Goal: Transaction & Acquisition: Obtain resource

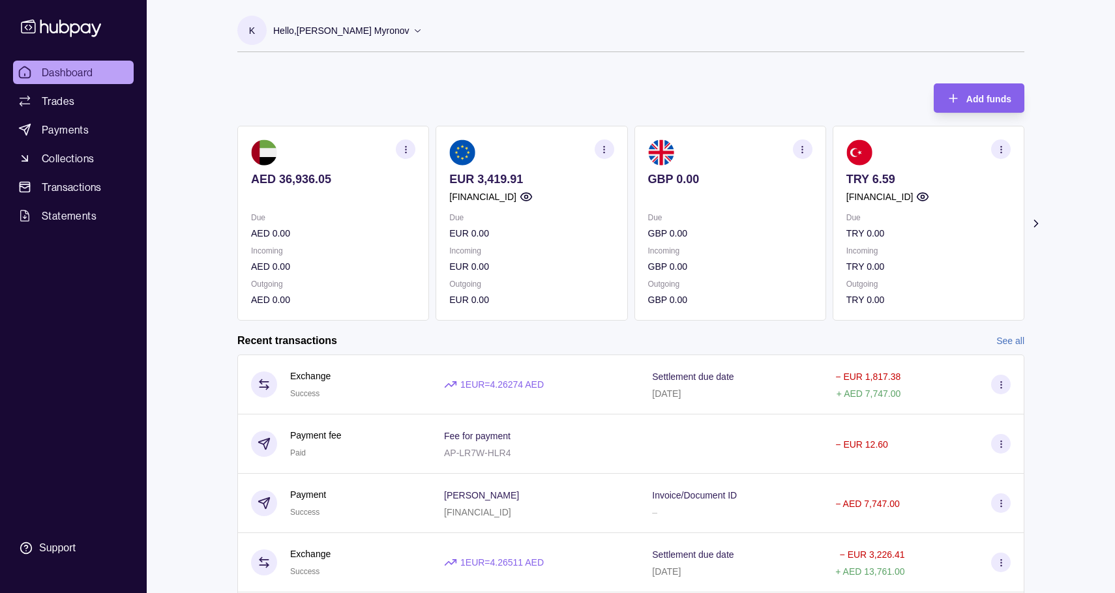
scroll to position [100, 0]
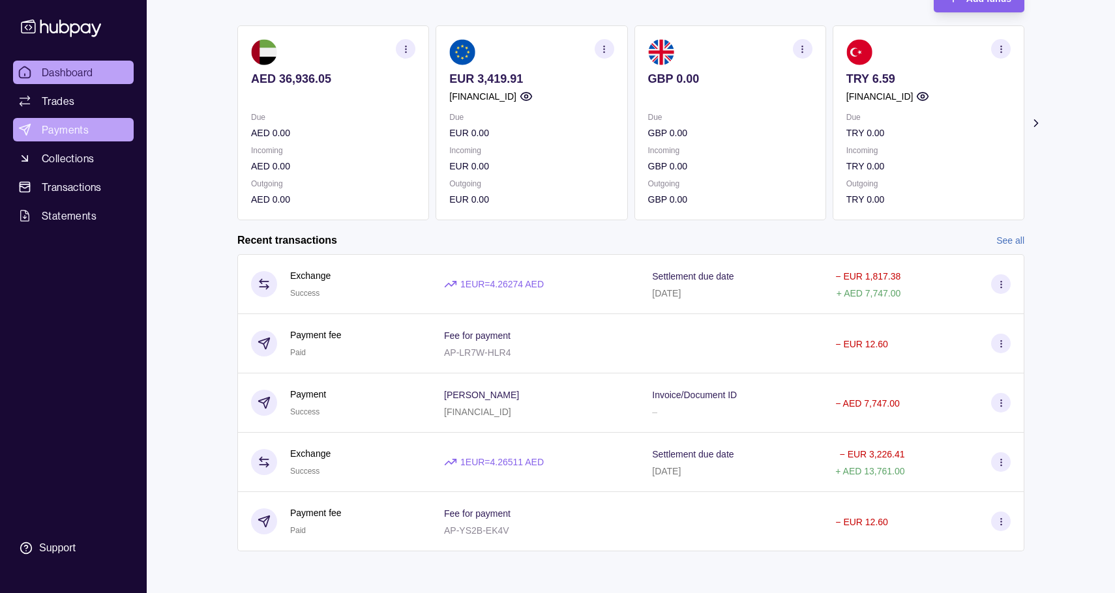
click at [78, 129] on span "Payments" at bounding box center [65, 130] width 47 height 16
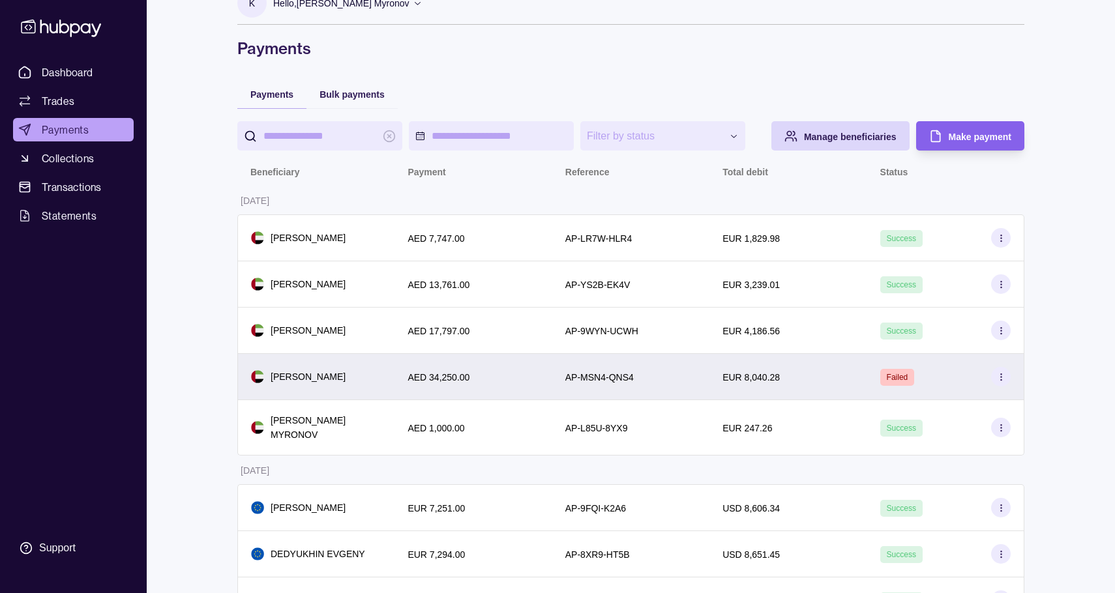
scroll to position [62, 0]
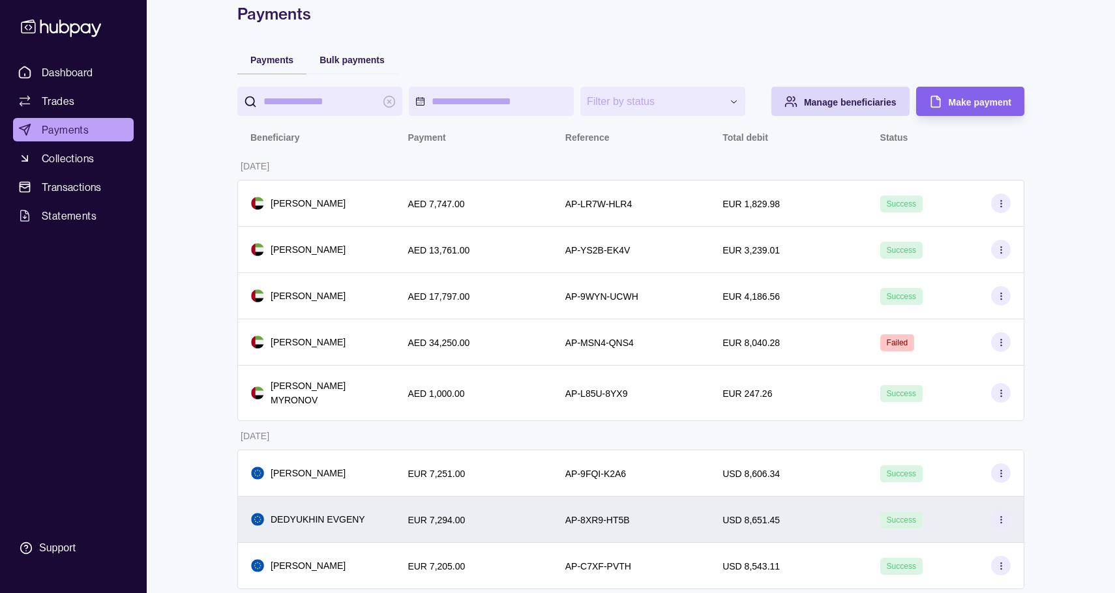
click at [1003, 515] on icon at bounding box center [1001, 520] width 10 height 10
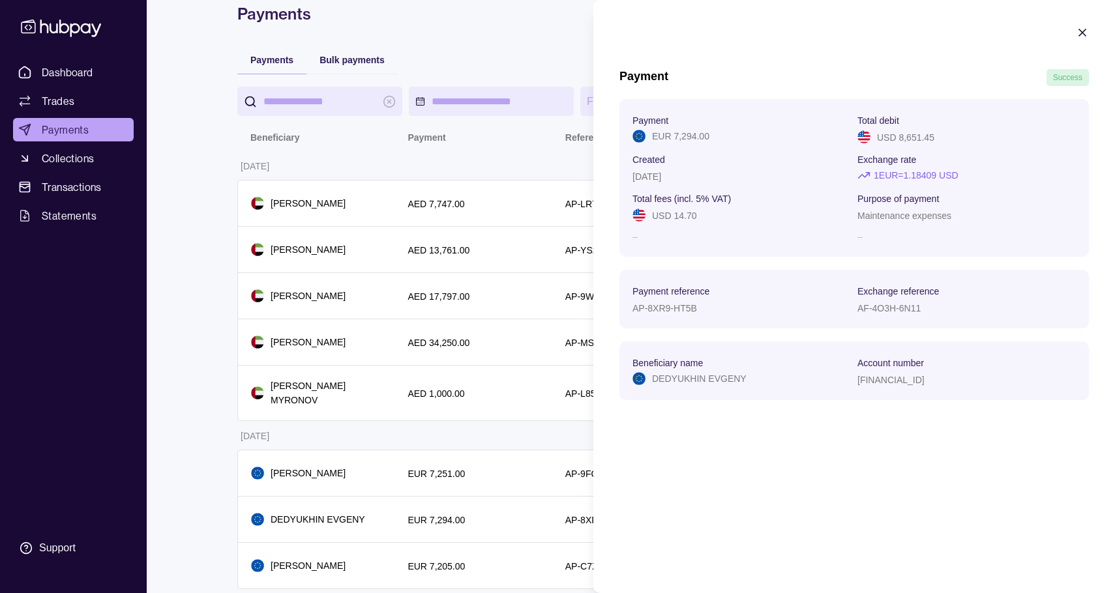
click at [157, 267] on html "**********" at bounding box center [557, 270] width 1115 height 664
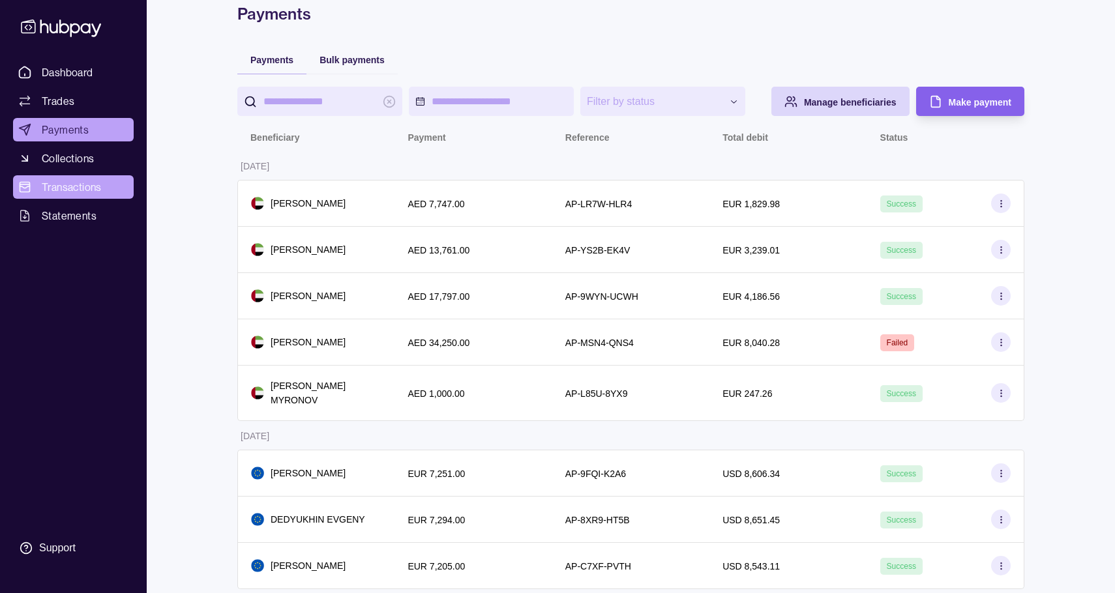
click at [95, 192] on span "Transactions" at bounding box center [72, 187] width 60 height 16
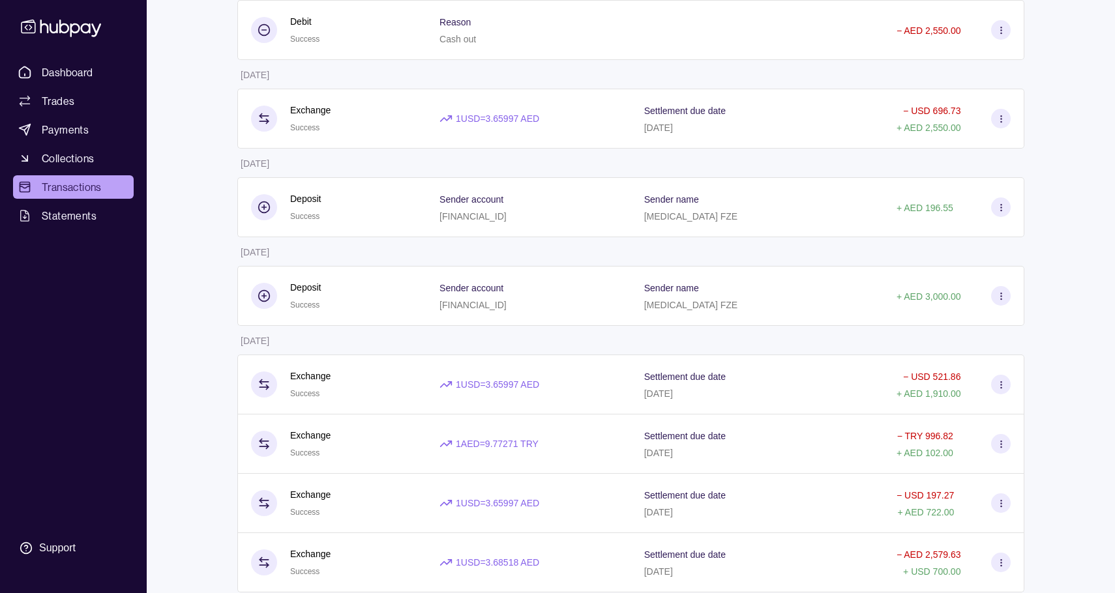
scroll to position [1291, 0]
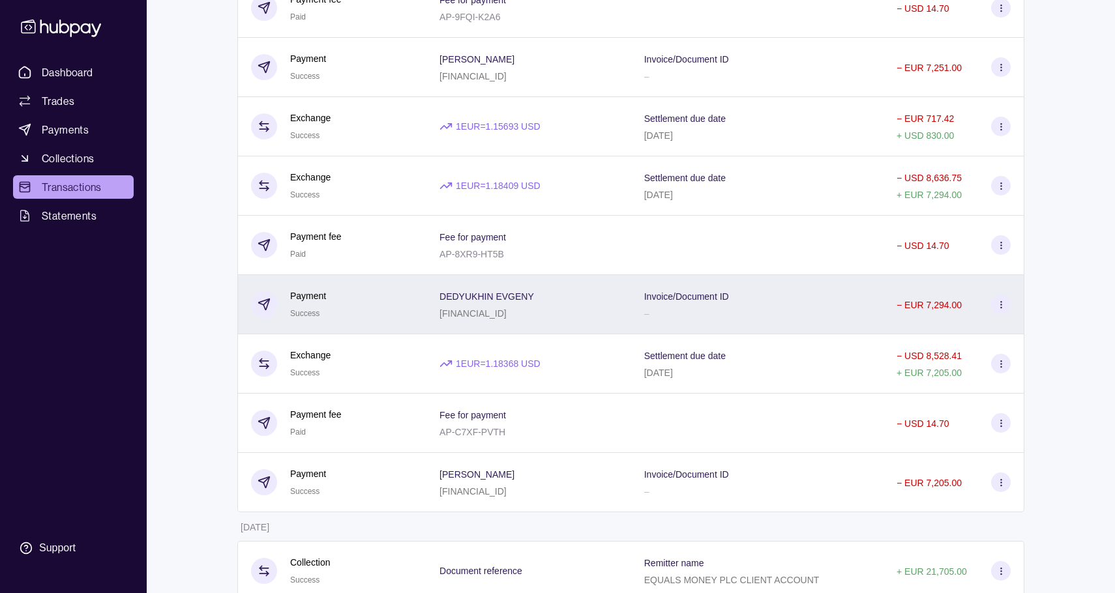
click at [1001, 301] on circle at bounding box center [1000, 301] width 1 height 1
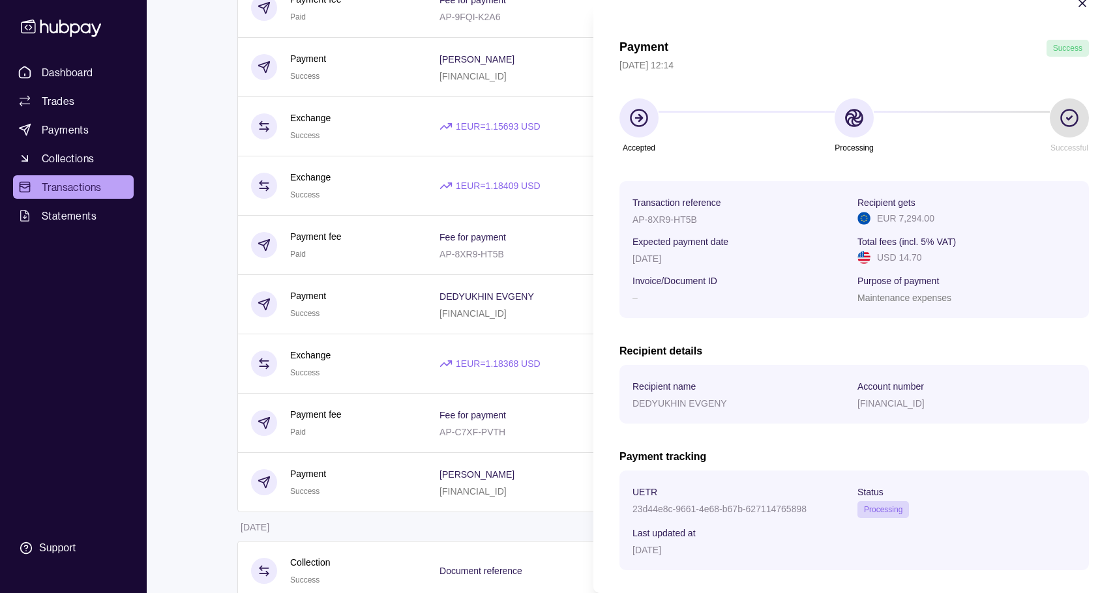
scroll to position [88, 0]
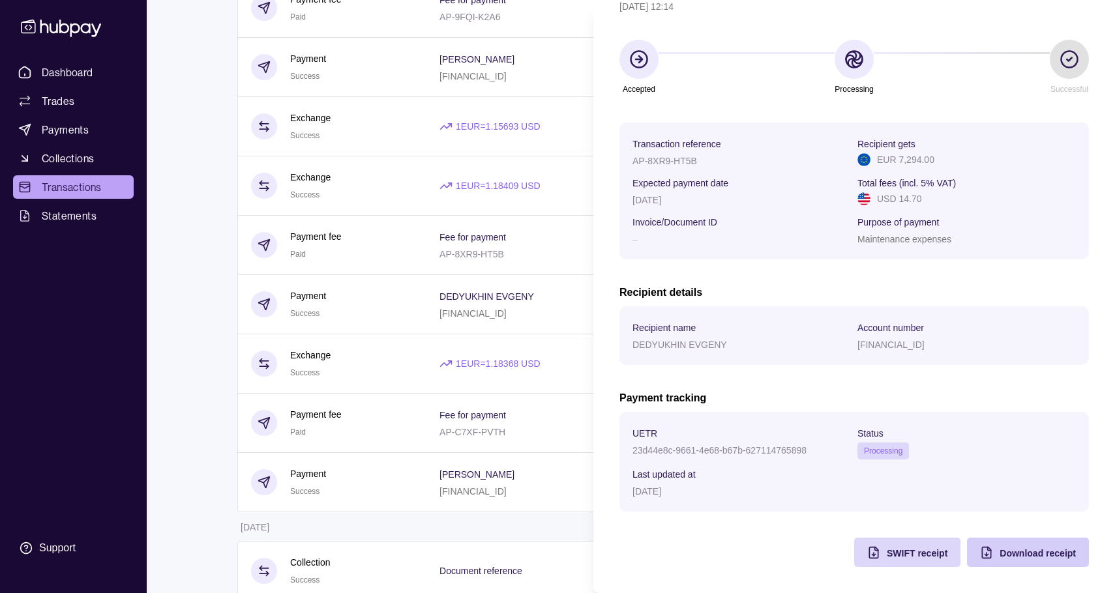
click at [1003, 555] on span "Download receipt" at bounding box center [1038, 553] width 76 height 10
click at [922, 549] on span "SWIFT receipt" at bounding box center [917, 553] width 61 height 10
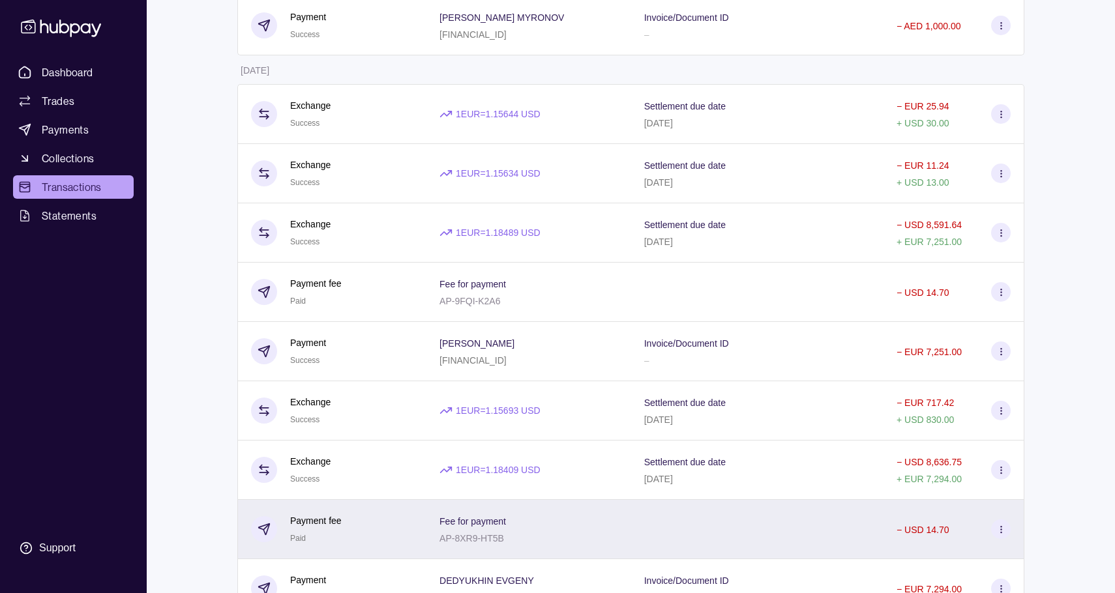
scroll to position [959, 0]
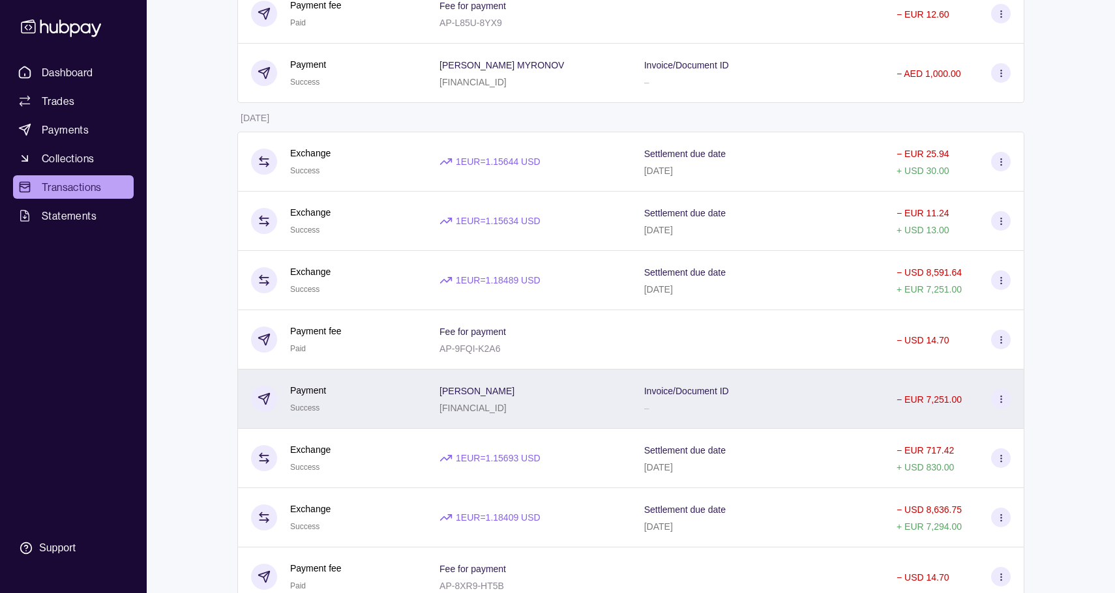
click at [514, 401] on div "[FINANCIAL_ID]" at bounding box center [476, 408] width 75 height 16
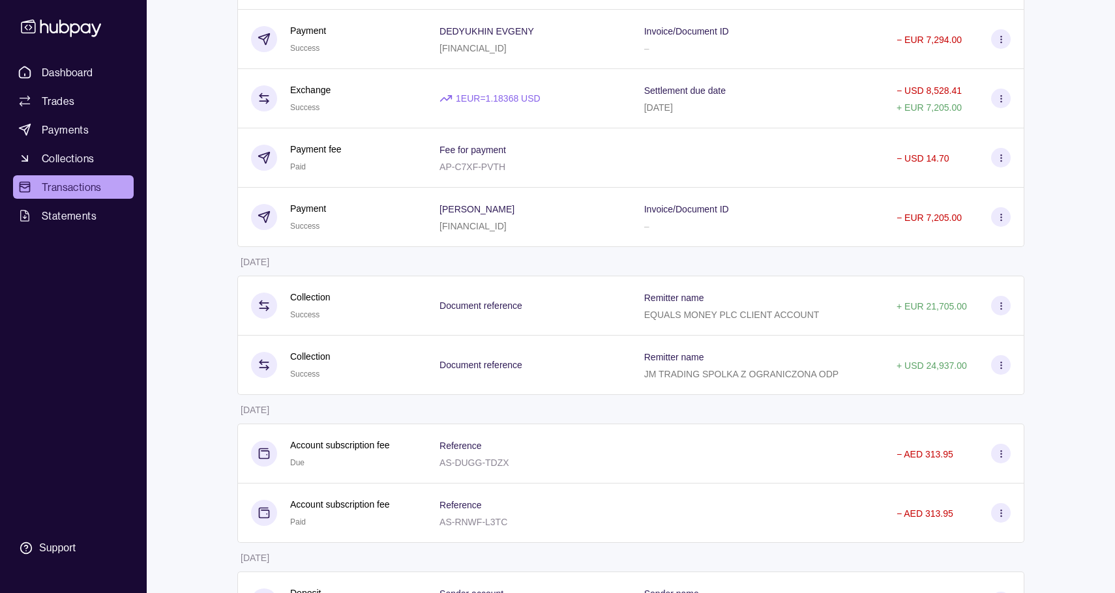
scroll to position [1559, 0]
